Goal: Check status: Check status

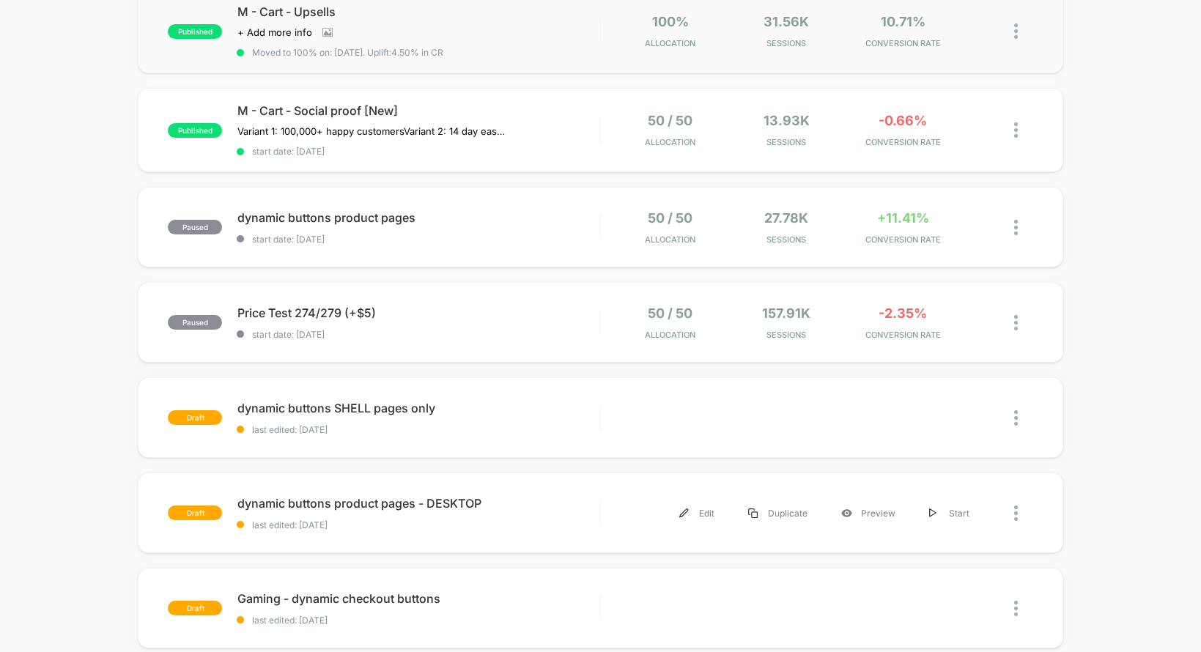
scroll to position [927, 0]
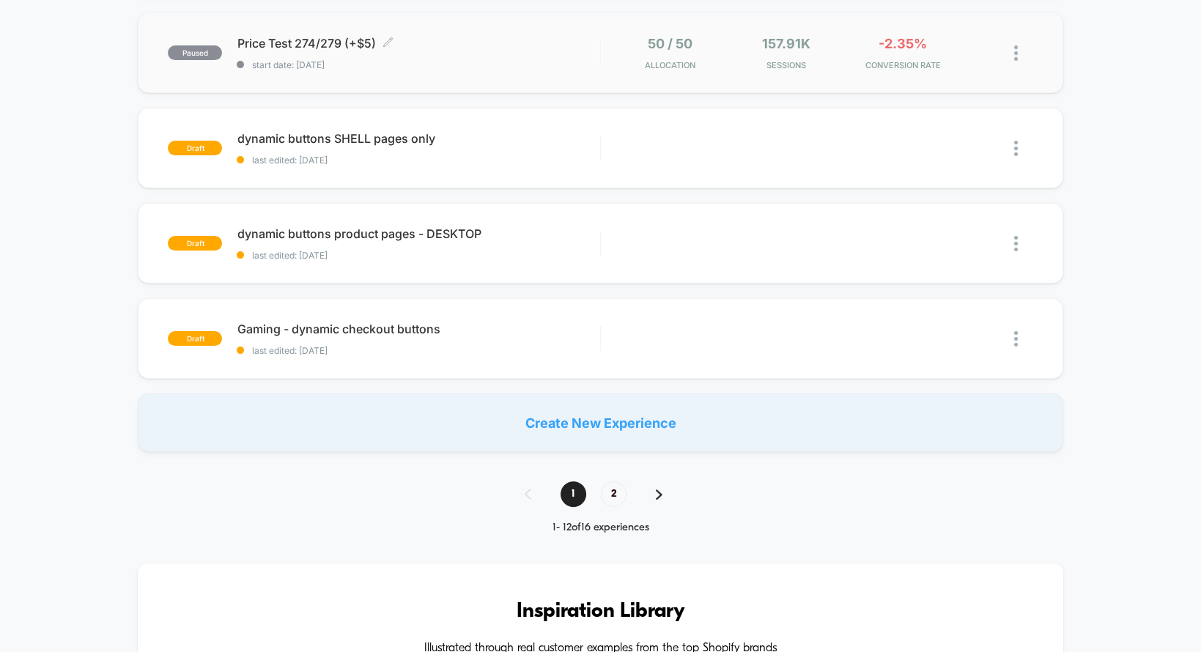
click at [581, 59] on span "start date: [DATE]" at bounding box center [418, 64] width 363 height 11
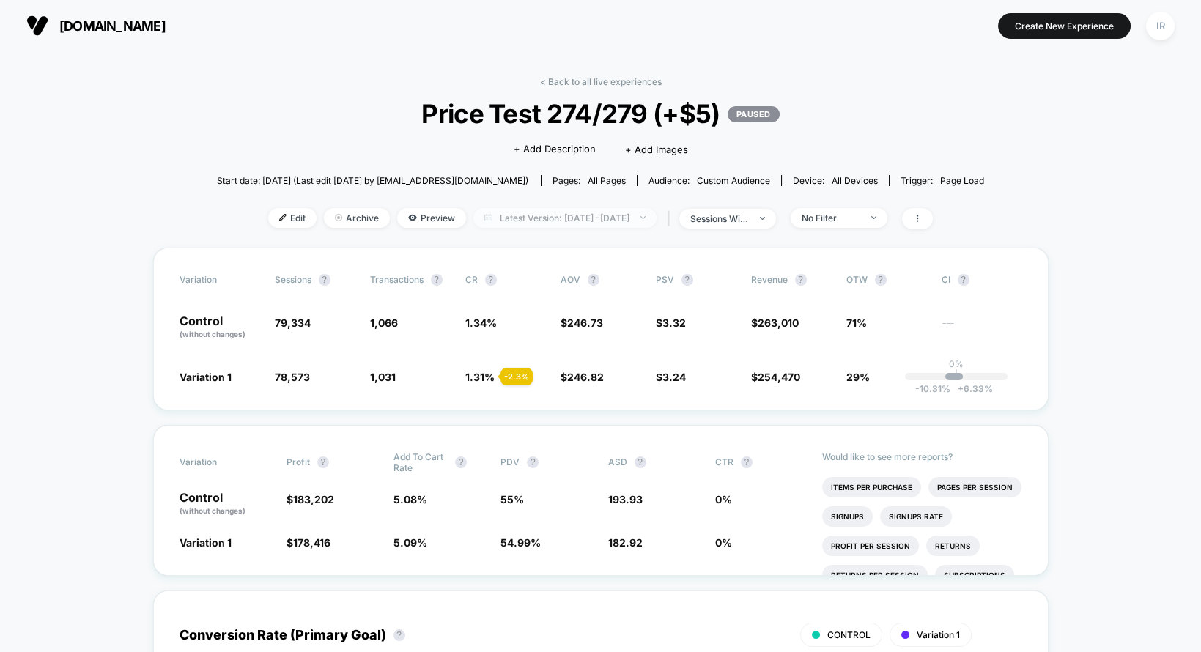
click at [609, 215] on span "Latest Version: [DATE] - [DATE]" at bounding box center [564, 218] width 183 height 20
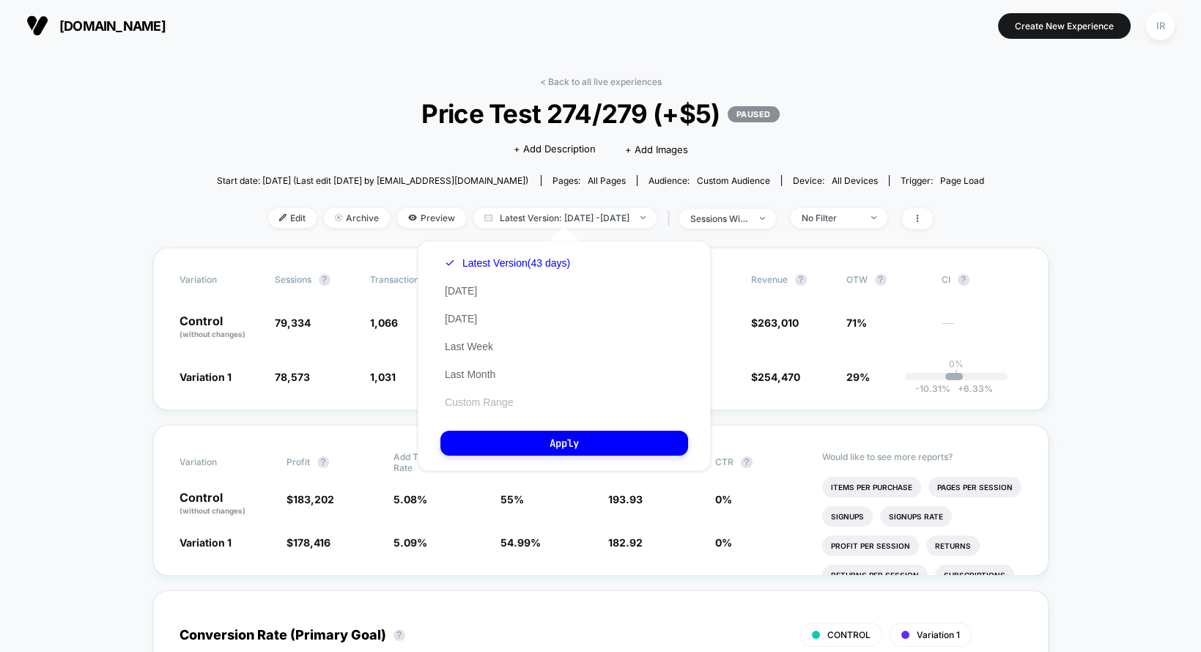
click at [484, 398] on button "Custom Range" at bounding box center [478, 402] width 77 height 13
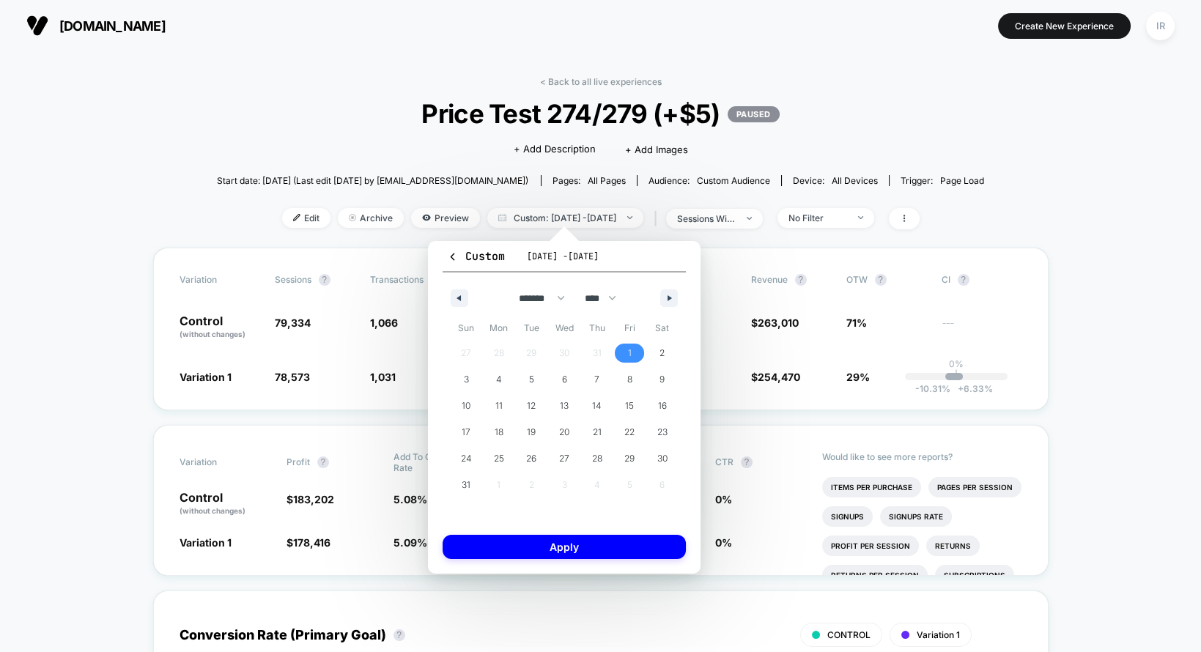
click at [630, 349] on span "1" at bounding box center [630, 353] width 4 height 26
click at [450, 292] on button "button" at bounding box center [459, 298] width 18 height 18
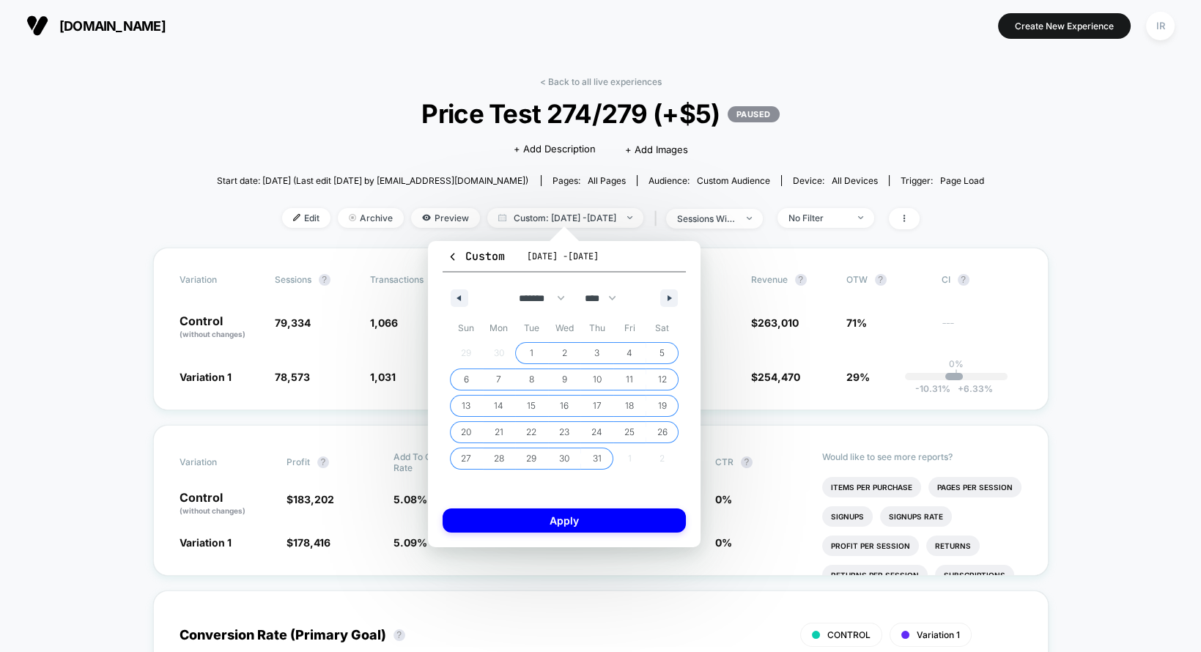
click at [527, 344] on span "1" at bounding box center [531, 353] width 33 height 19
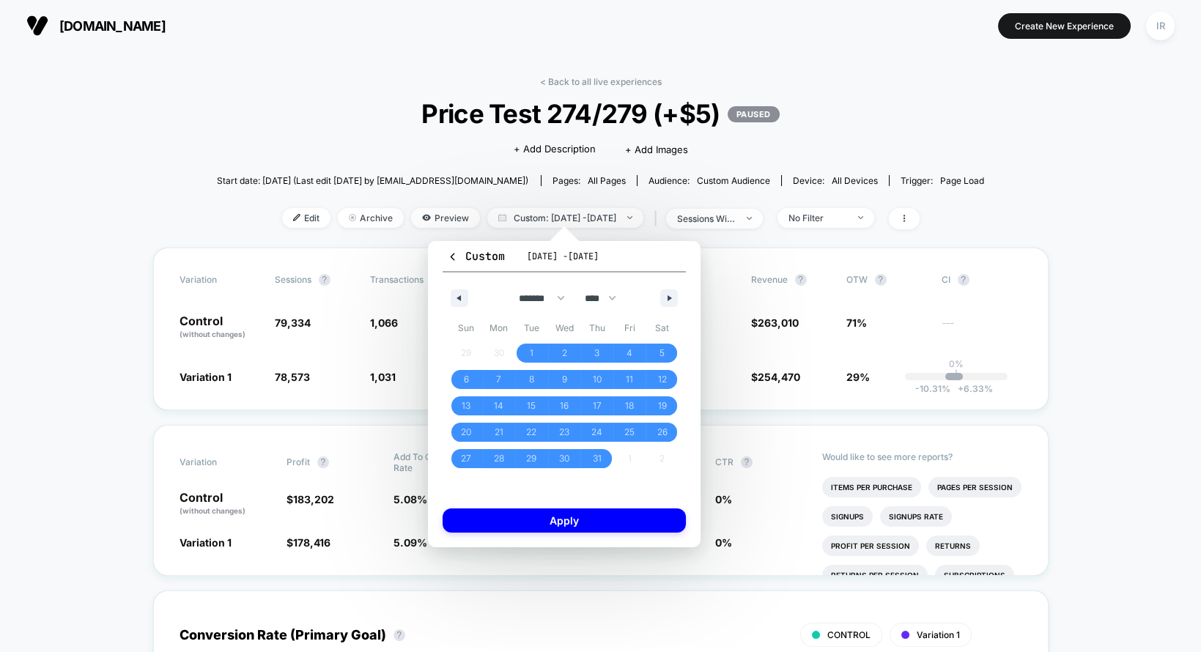
click at [658, 300] on div "******* ******** ***** ***** *** **** **** ****** ********* ******* ******** **…" at bounding box center [563, 294] width 243 height 44
click at [664, 300] on button "button" at bounding box center [669, 298] width 18 height 18
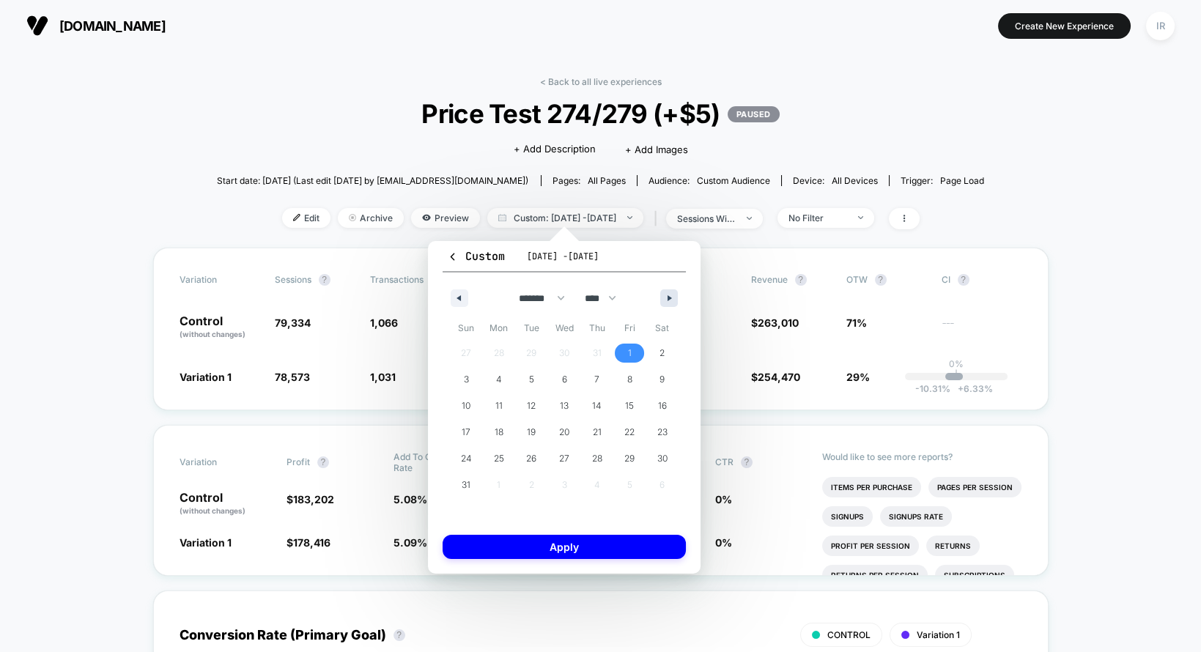
click at [664, 294] on button "button" at bounding box center [669, 298] width 18 height 18
select select "*"
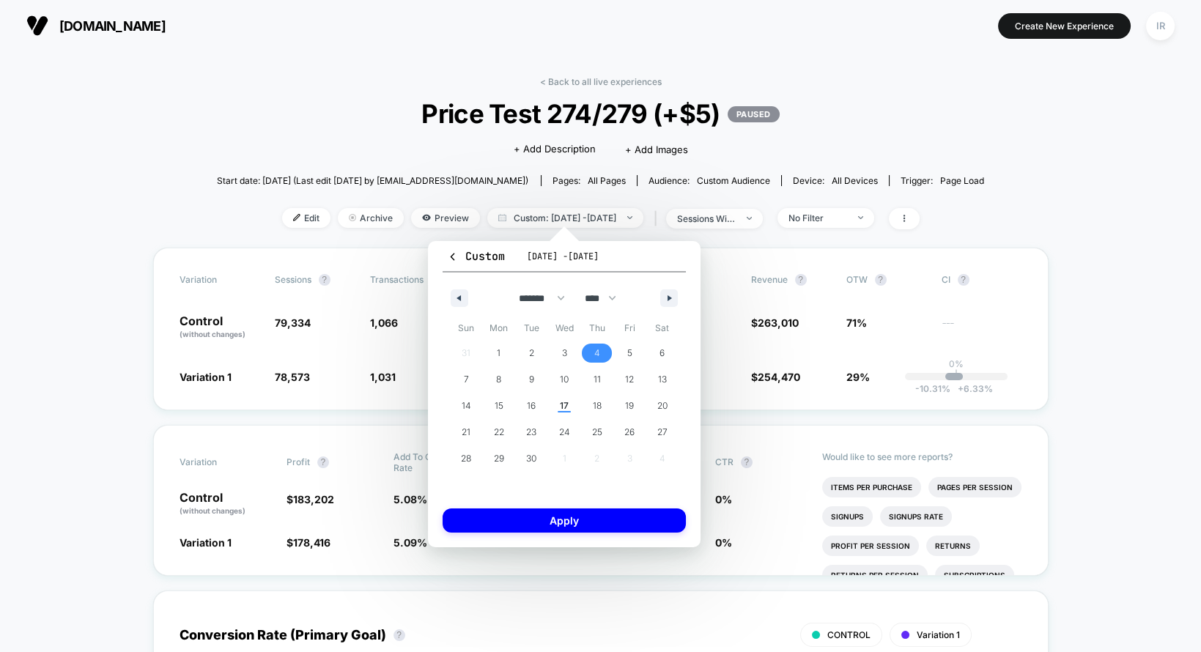
click at [590, 353] on span "4" at bounding box center [596, 353] width 33 height 19
click at [541, 513] on button "Apply" at bounding box center [563, 520] width 243 height 24
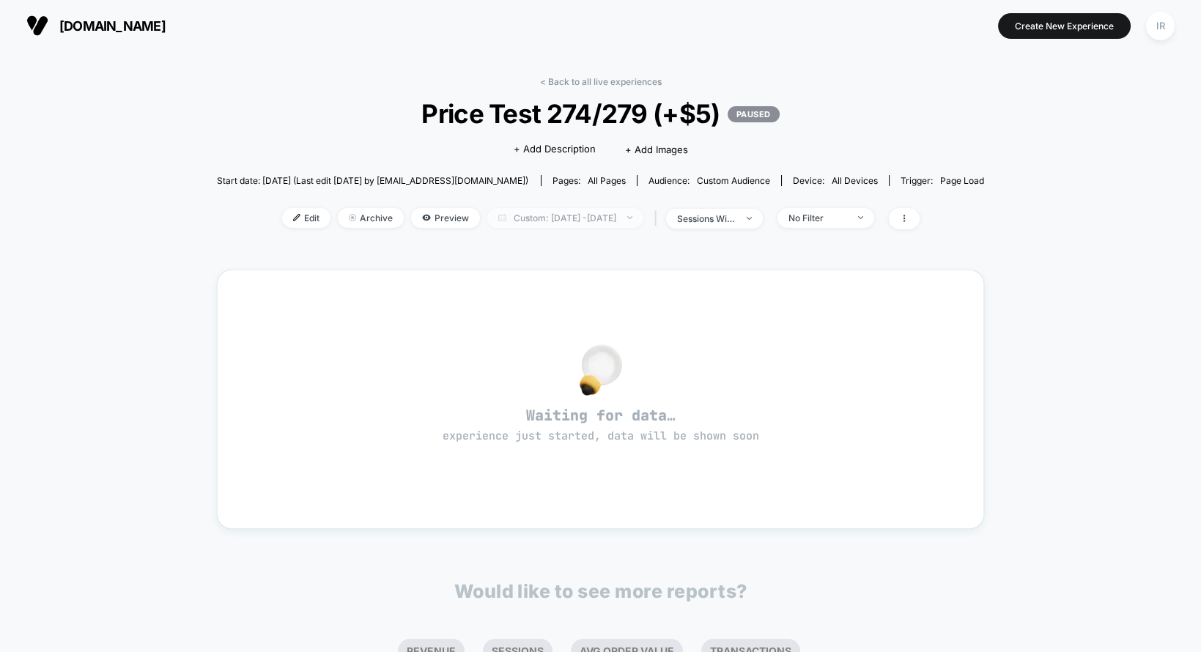
click at [642, 212] on span "Custom: [DATE] - [DATE]" at bounding box center [565, 218] width 156 height 20
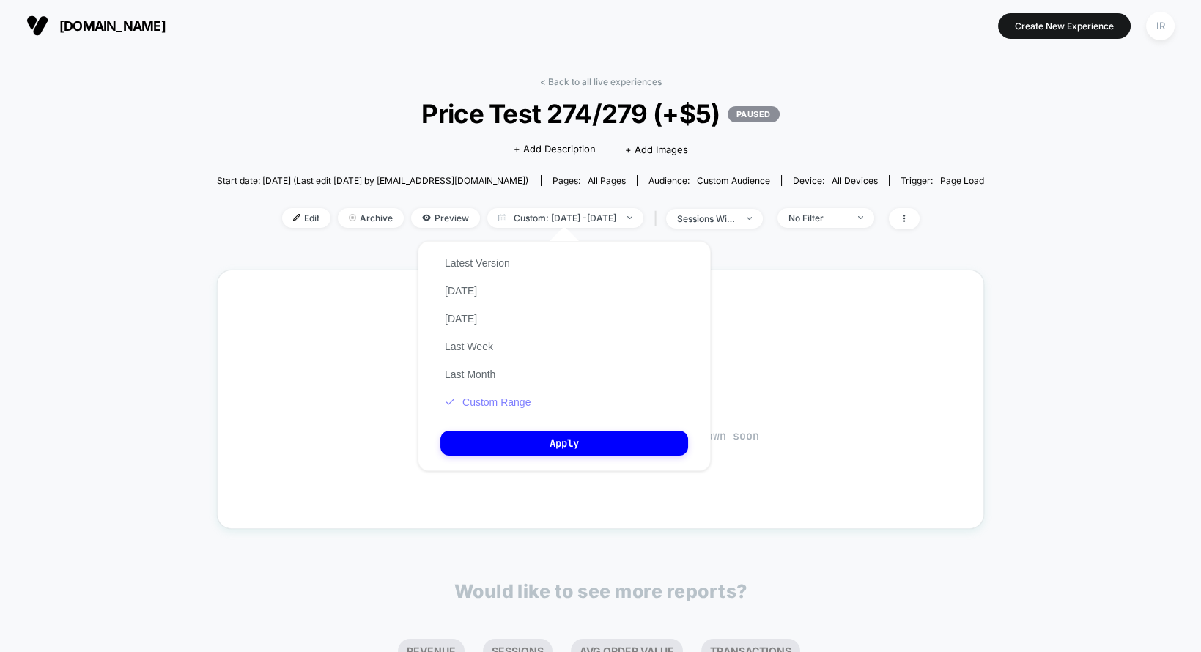
click at [478, 400] on button "Custom Range" at bounding box center [487, 402] width 94 height 13
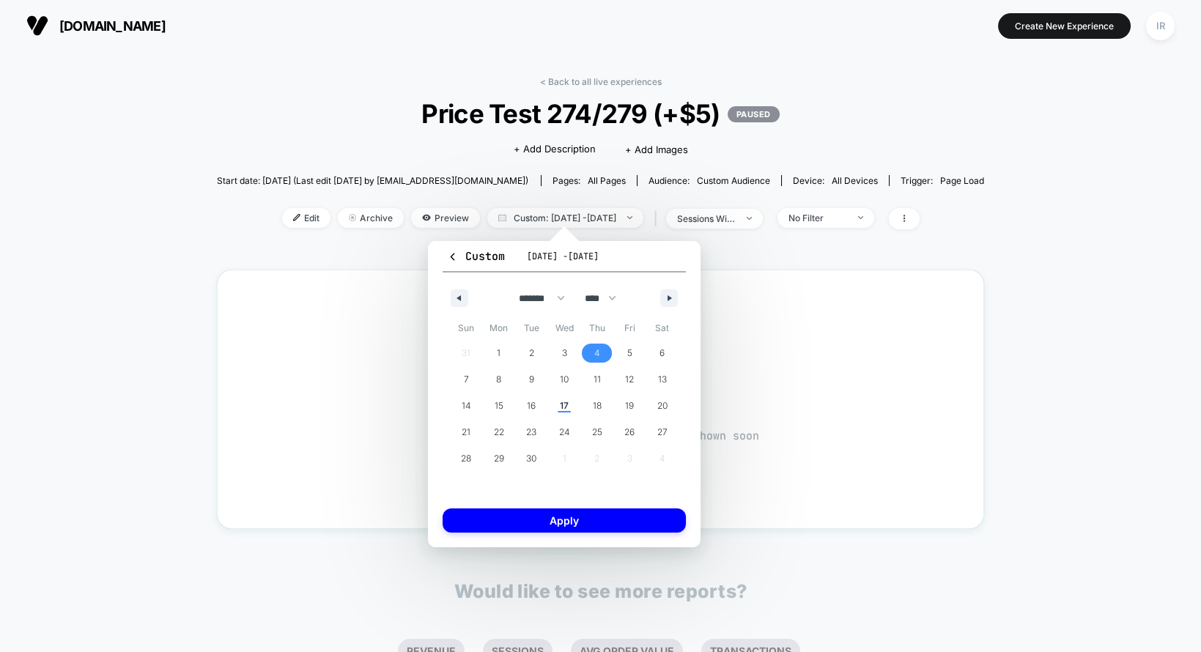
click at [555, 259] on span "[DATE] - [DATE]" at bounding box center [563, 257] width 72 height 12
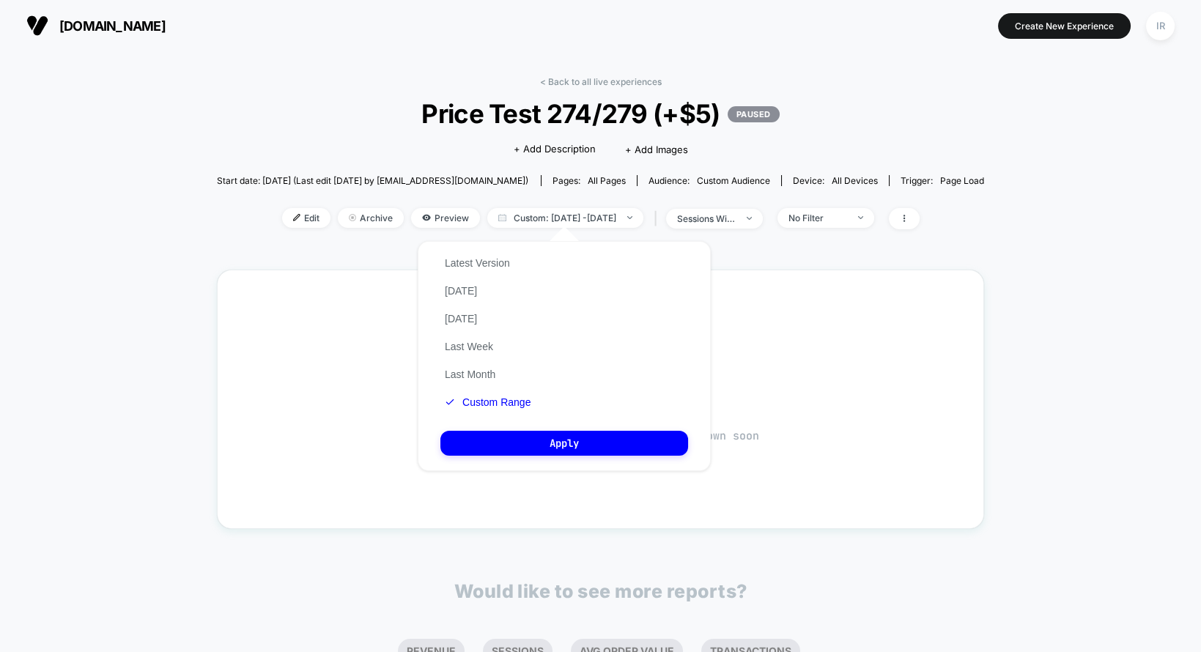
click at [454, 393] on div "Latest Version [DATE] [DATE] Last Week Last Month Custom Range" at bounding box center [487, 332] width 94 height 167
click at [455, 400] on button "Custom Range" at bounding box center [487, 402] width 94 height 13
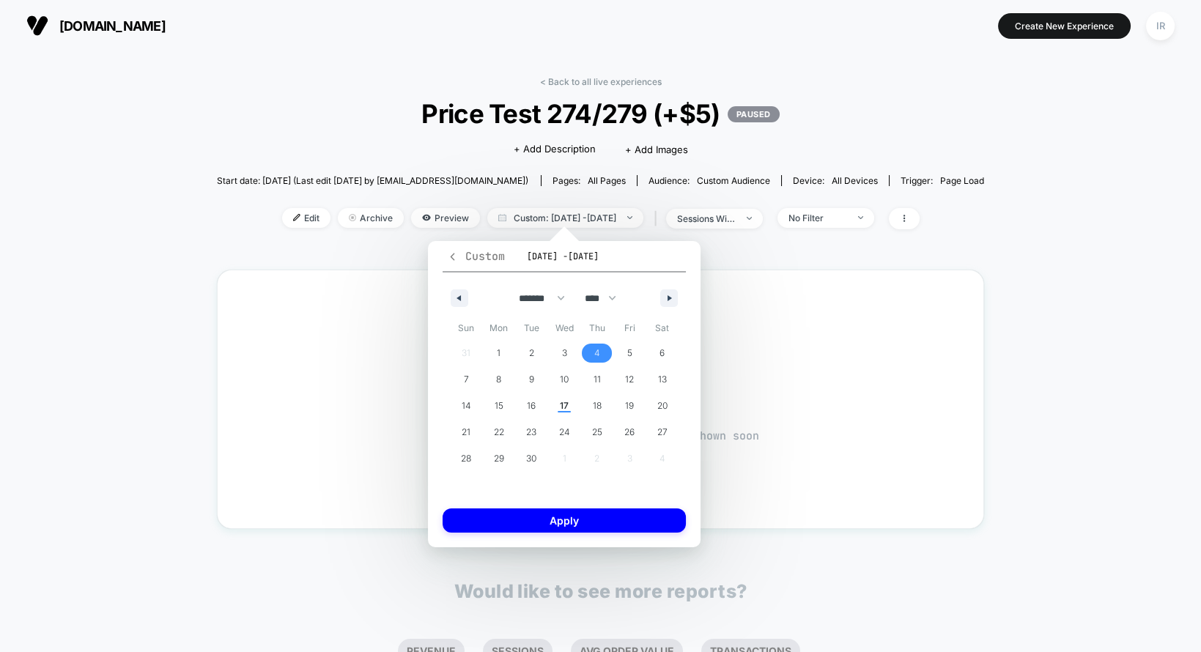
click at [453, 255] on icon "button" at bounding box center [452, 256] width 11 height 11
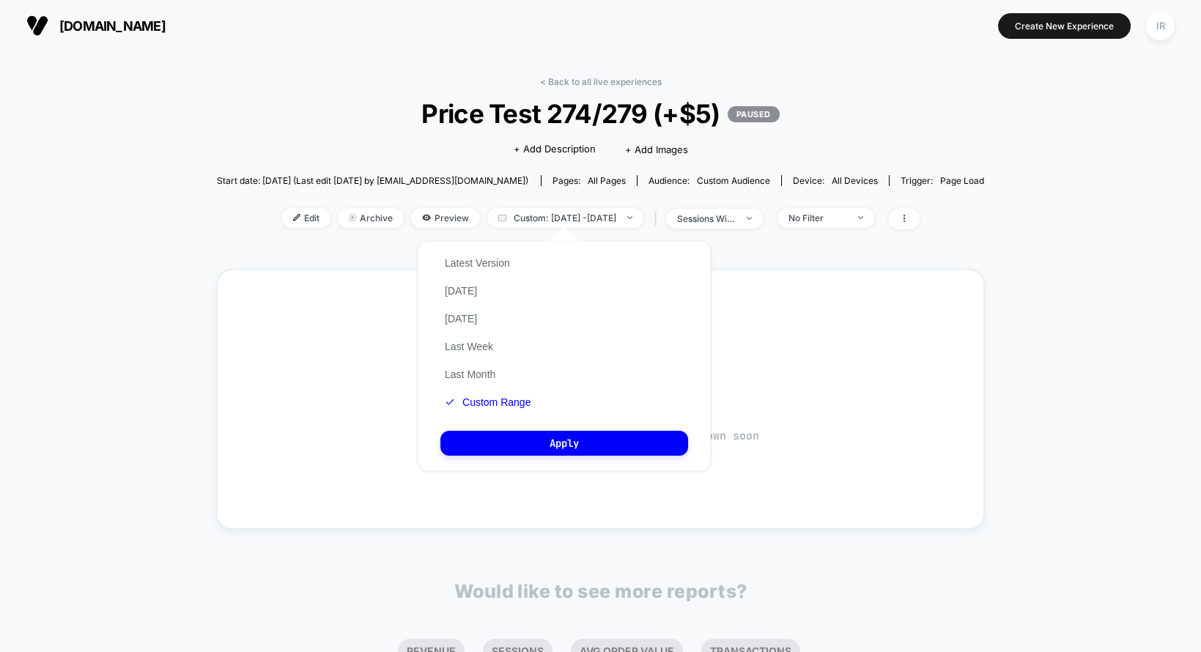
click at [479, 392] on div "Latest Version [DATE] [DATE] Last Week Last Month Custom Range" at bounding box center [487, 332] width 94 height 167
click at [479, 378] on button "Last Month" at bounding box center [469, 374] width 59 height 13
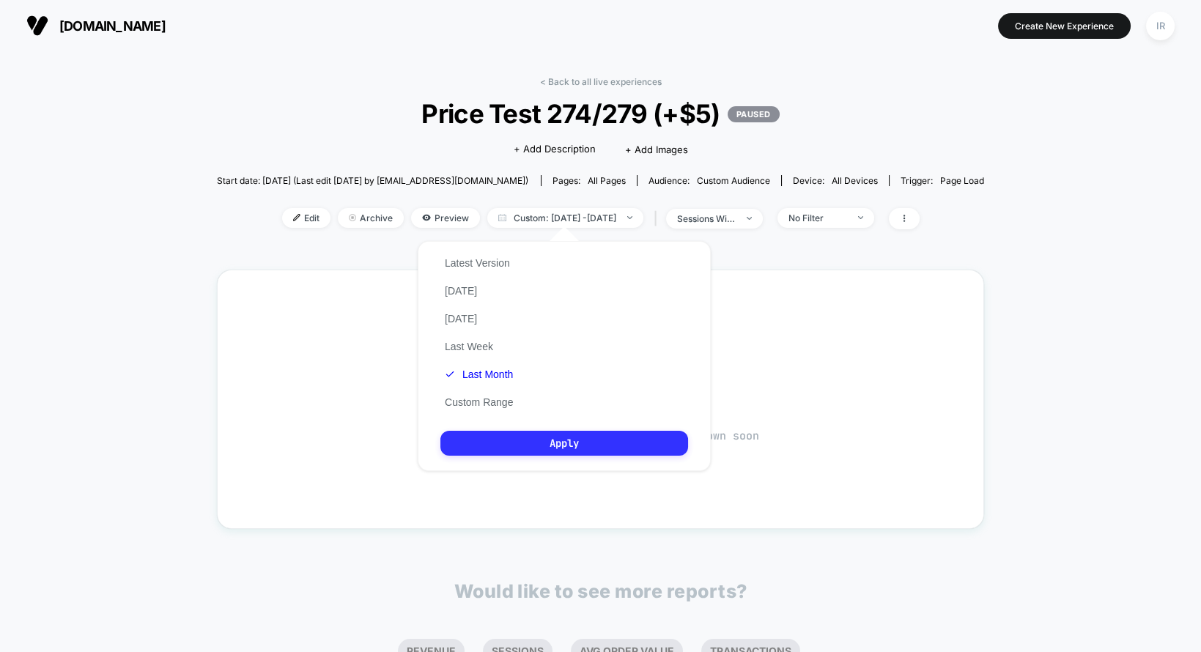
click at [480, 444] on button "Apply" at bounding box center [564, 443] width 248 height 25
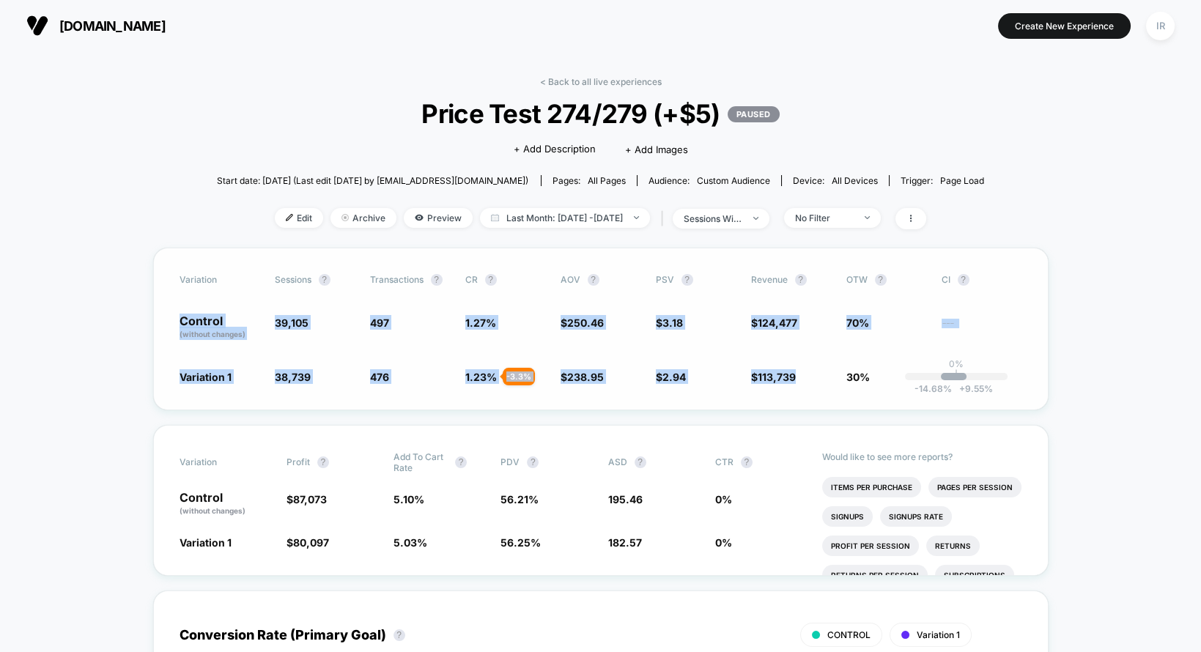
drag, startPoint x: 261, startPoint y: 319, endPoint x: 850, endPoint y: 359, distance: 590.3
click at [850, 359] on div "Variation Sessions ? Transactions ? CR ? AOV ? PSV ? Revenue ? OTW ? CI ? Contr…" at bounding box center [600, 329] width 895 height 163
click at [997, 327] on span "---" at bounding box center [981, 329] width 81 height 21
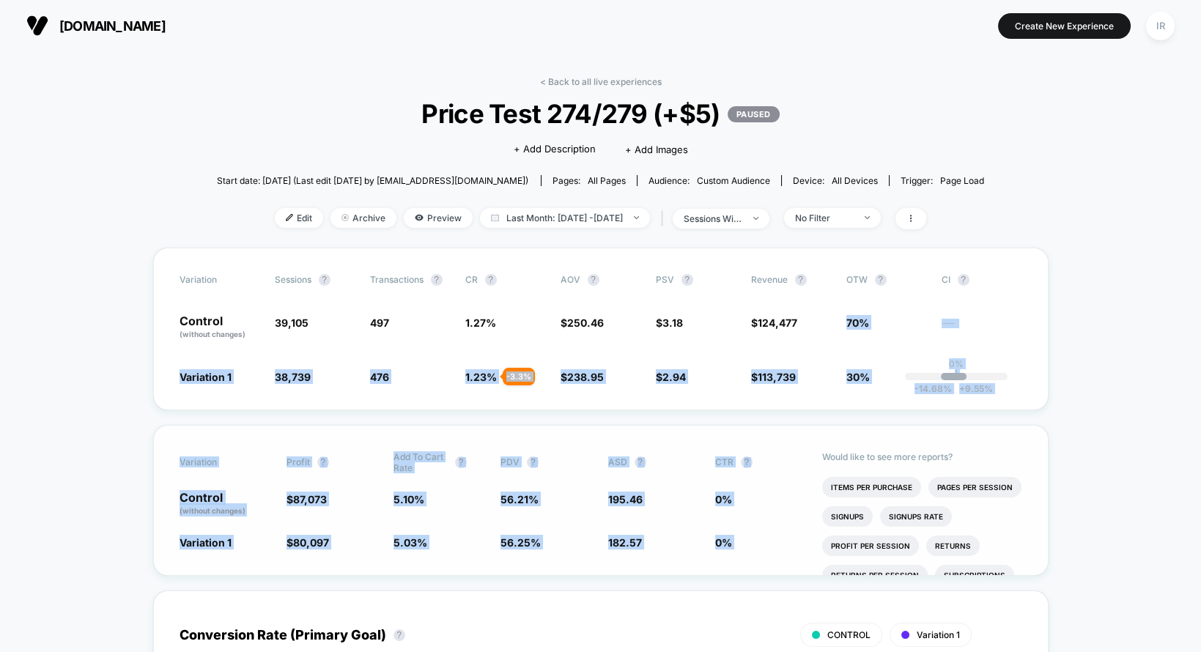
drag, startPoint x: 749, startPoint y: 330, endPoint x: 844, endPoint y: 440, distance: 145.5
click at [844, 440] on div "Would like to see more reports? Items Per Purchase Pages Per Session Signups Si…" at bounding box center [922, 500] width 200 height 149
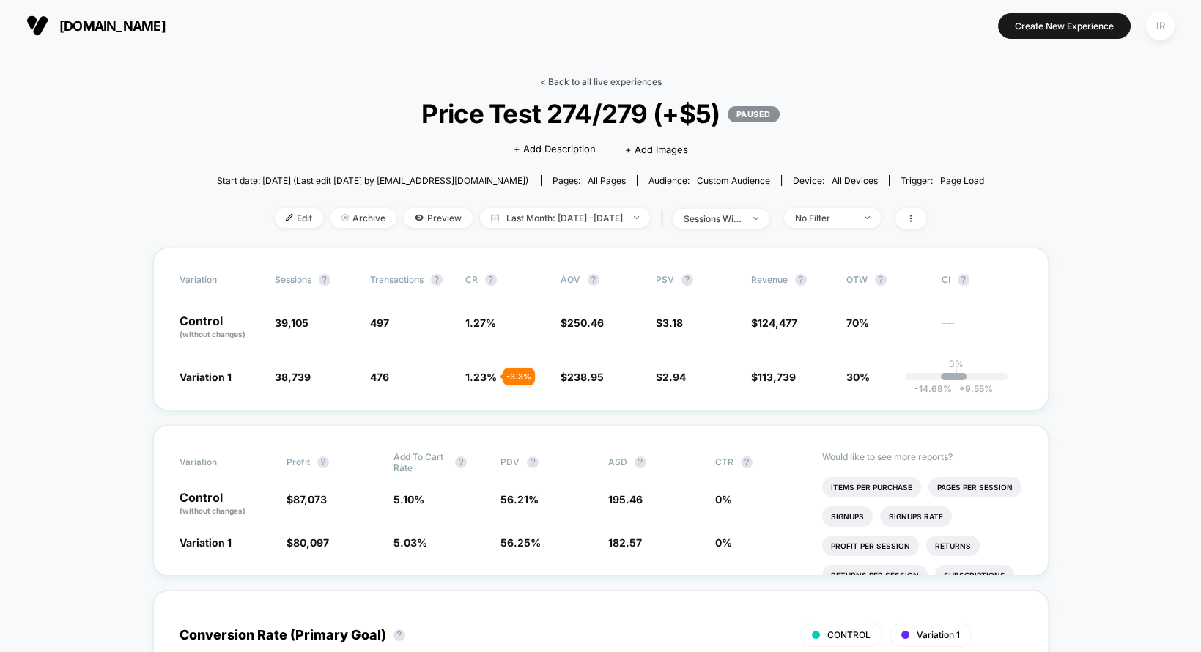
click at [626, 81] on link "< Back to all live experiences" at bounding box center [601, 81] width 122 height 11
